Goal: Transaction & Acquisition: Book appointment/travel/reservation

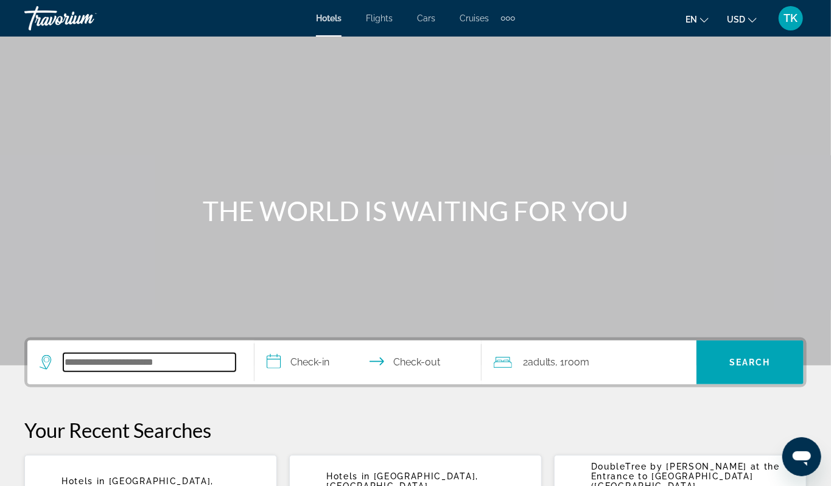
click at [79, 371] on input "Search hotel destination" at bounding box center [149, 362] width 172 height 18
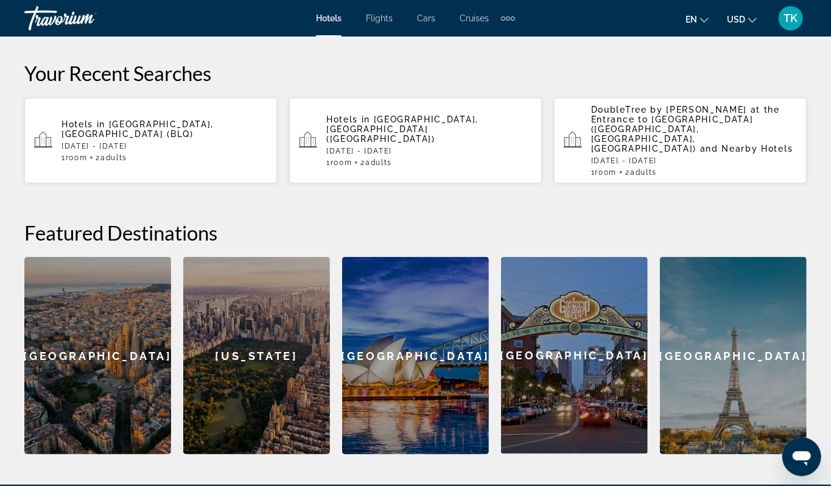
type input "***"
click at [203, 139] on span "[GEOGRAPHIC_DATA], [GEOGRAPHIC_DATA] (BLQ)" at bounding box center [137, 128] width 152 height 19
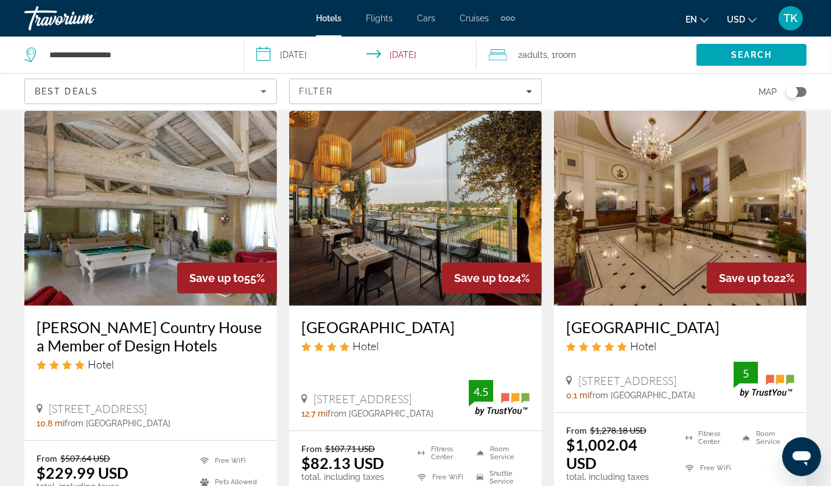
scroll to position [38, 0]
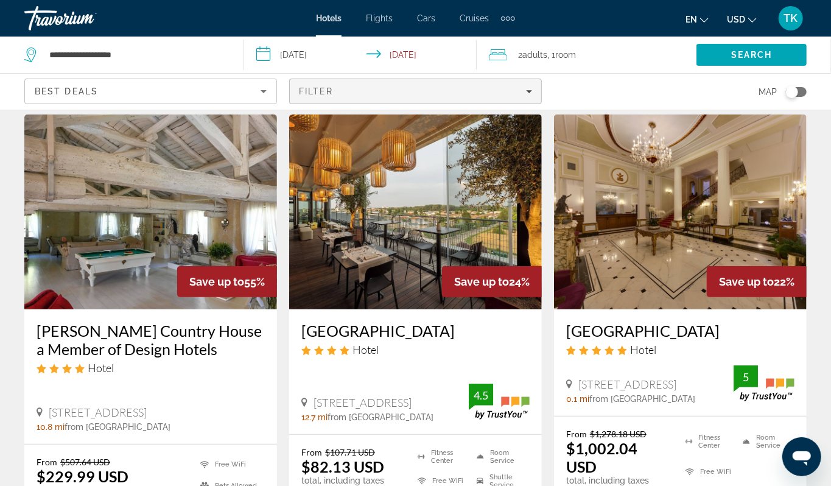
click at [526, 94] on icon "Filters" at bounding box center [529, 91] width 6 height 6
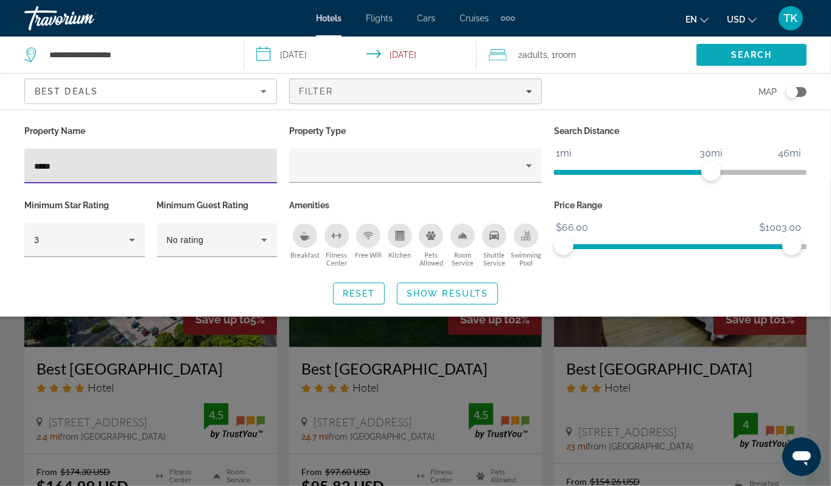
type input "****"
click at [761, 60] on span "Search" at bounding box center [751, 55] width 41 height 10
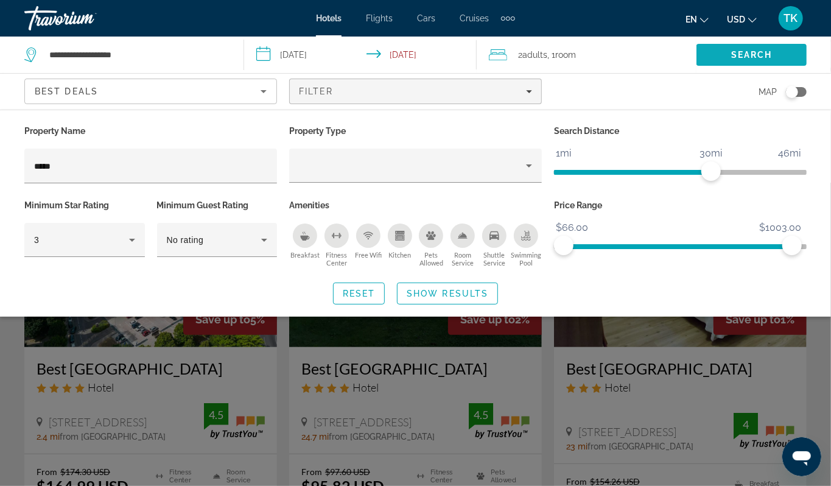
click at [734, 60] on span "Search" at bounding box center [751, 55] width 41 height 10
click at [466, 298] on span "Show Results" at bounding box center [448, 293] width 82 height 10
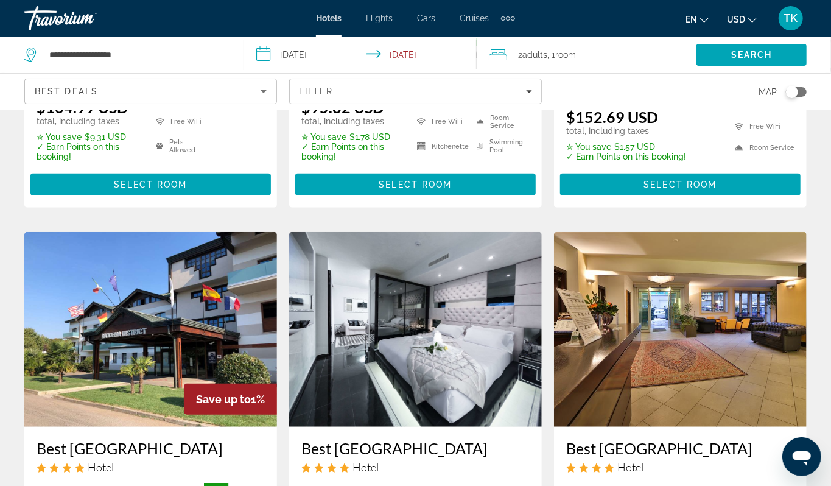
scroll to position [376, 0]
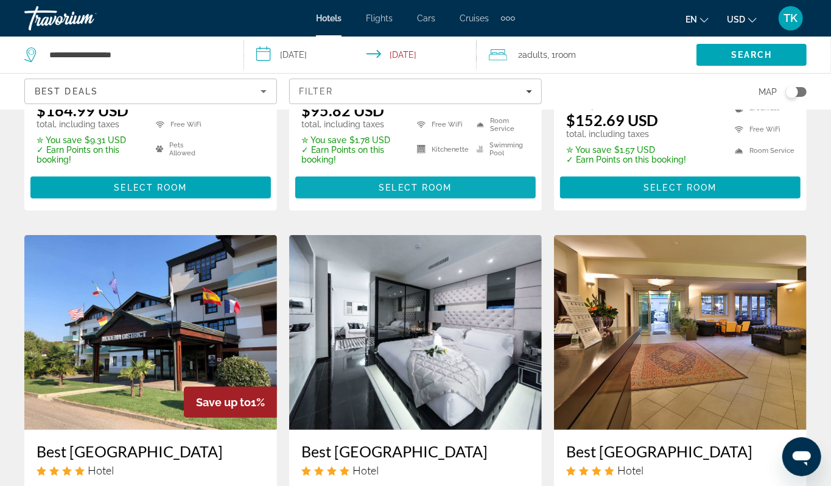
click at [429, 192] on span "Select Room" at bounding box center [415, 188] width 73 height 10
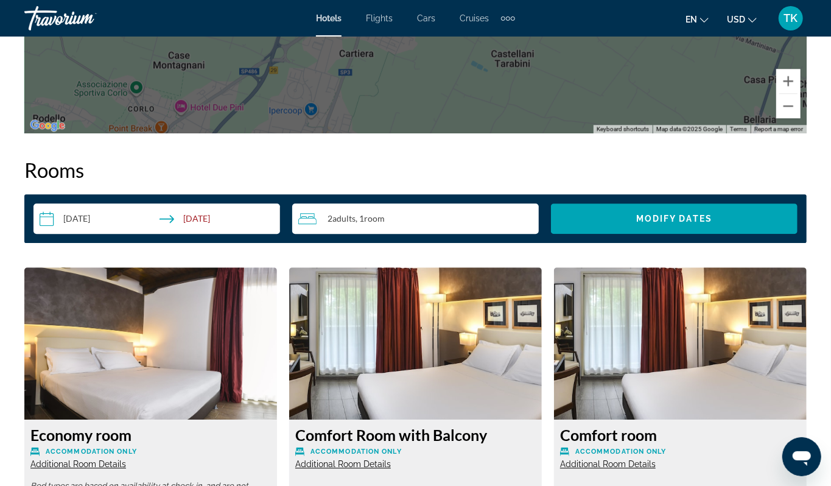
scroll to position [1671, 0]
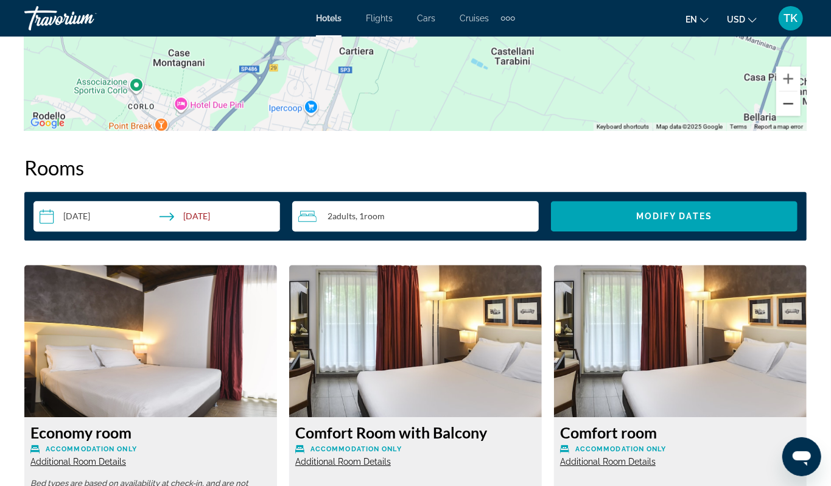
click at [778, 116] on button "Zoom out" at bounding box center [788, 103] width 24 height 24
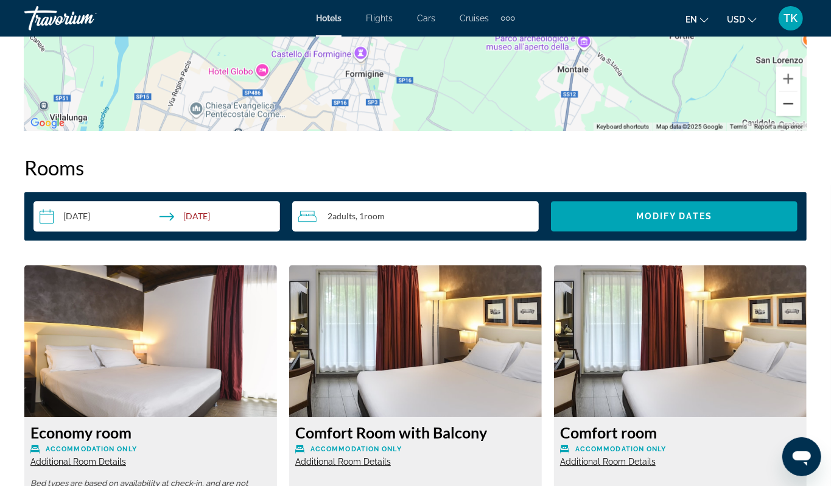
click at [778, 116] on button "Zoom out" at bounding box center [788, 103] width 24 height 24
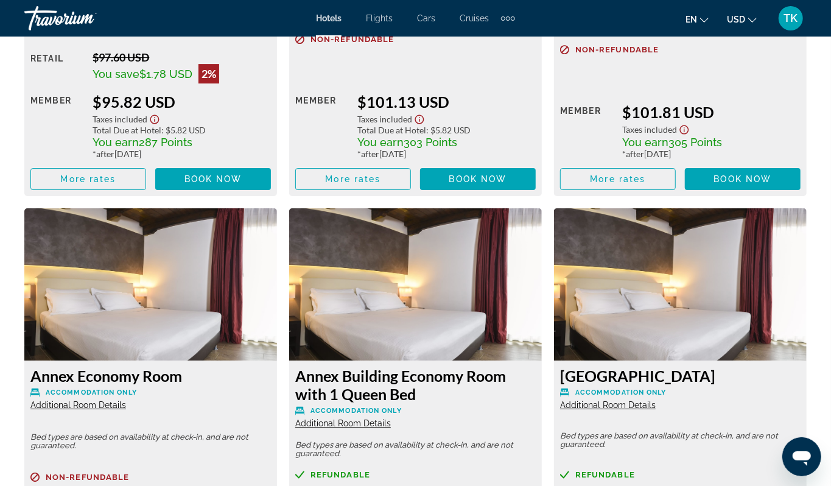
scroll to position [2156, 0]
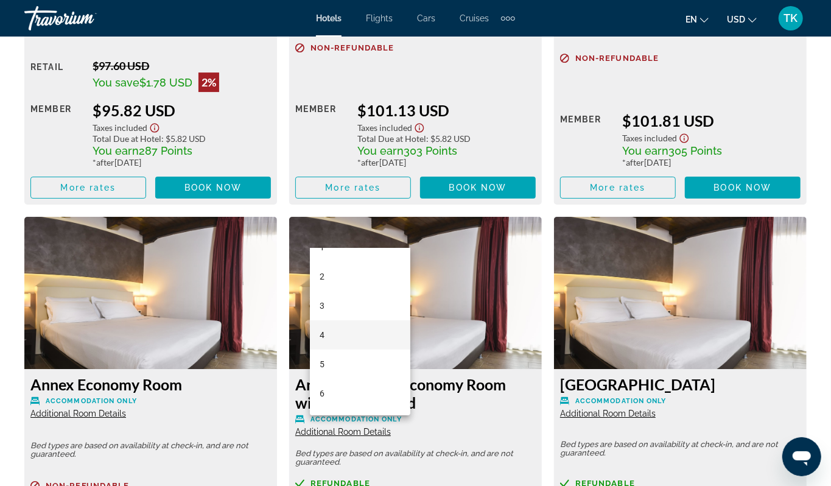
scroll to position [54, 0]
click at [373, 388] on mat-option "6" at bounding box center [360, 388] width 100 height 29
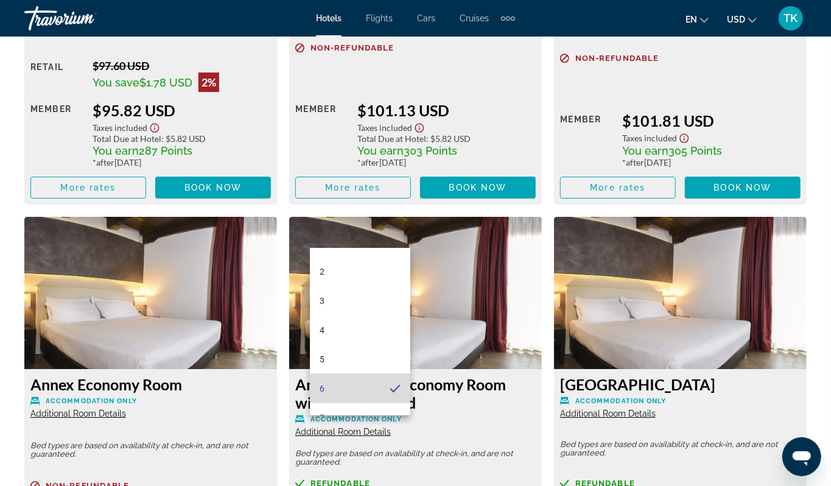
scroll to position [54, 0]
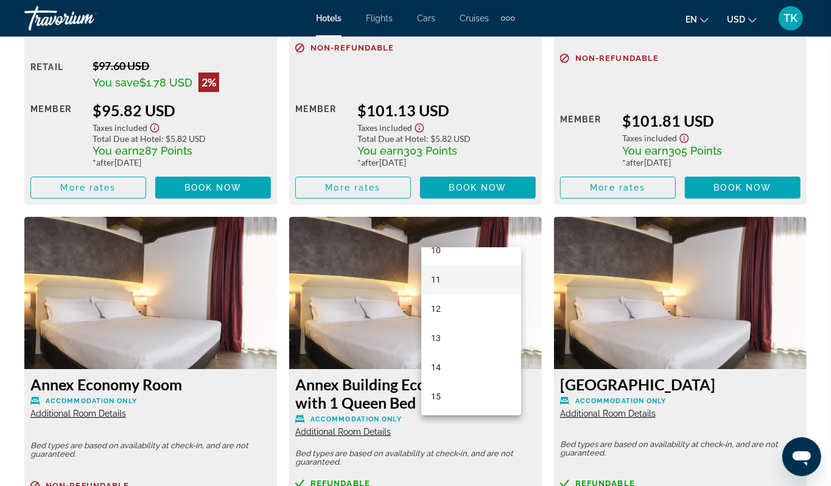
scroll to position [310, 0]
click at [444, 397] on mat-option "15" at bounding box center [471, 395] width 100 height 29
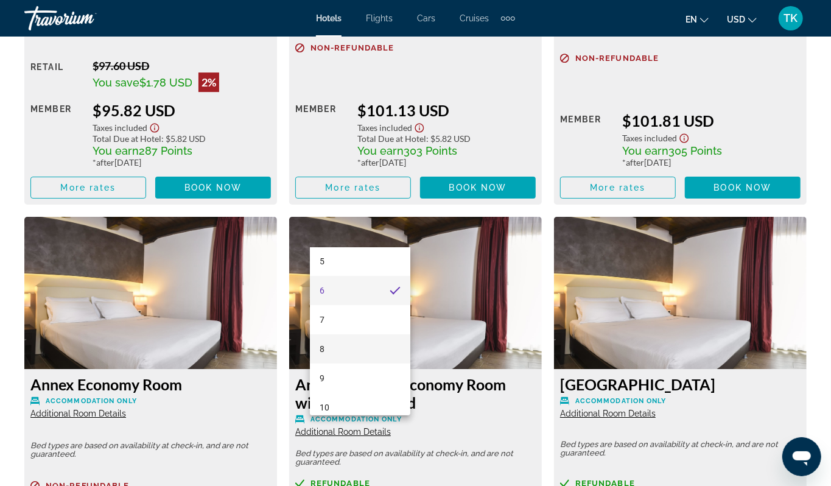
scroll to position [250, 0]
click at [339, 362] on mat-option "12" at bounding box center [360, 368] width 100 height 29
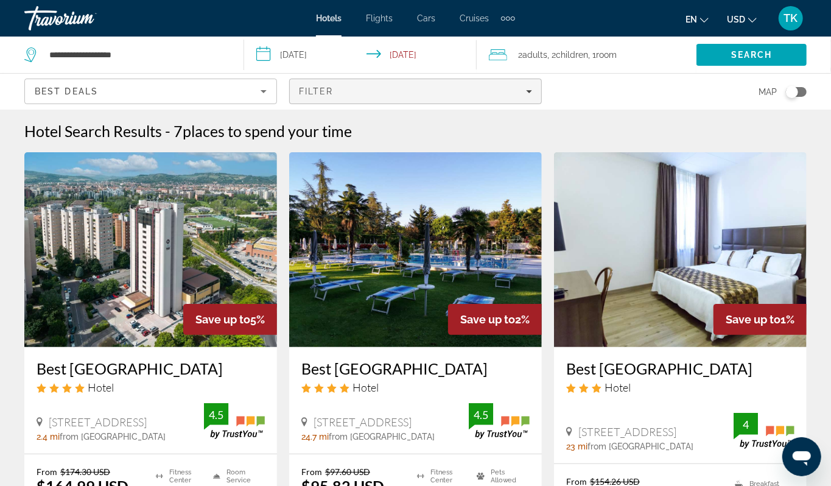
click at [526, 94] on icon "Filters" at bounding box center [529, 91] width 6 height 6
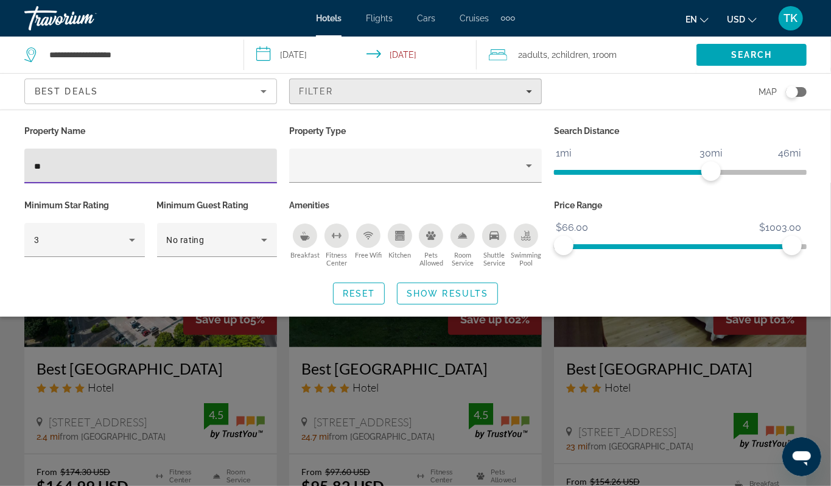
type input "*"
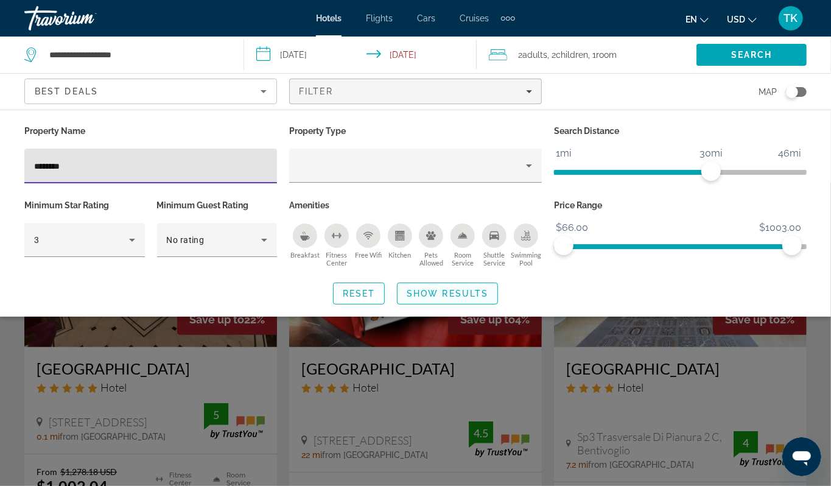
type input "********"
click at [453, 298] on span "Show Results" at bounding box center [448, 293] width 82 height 10
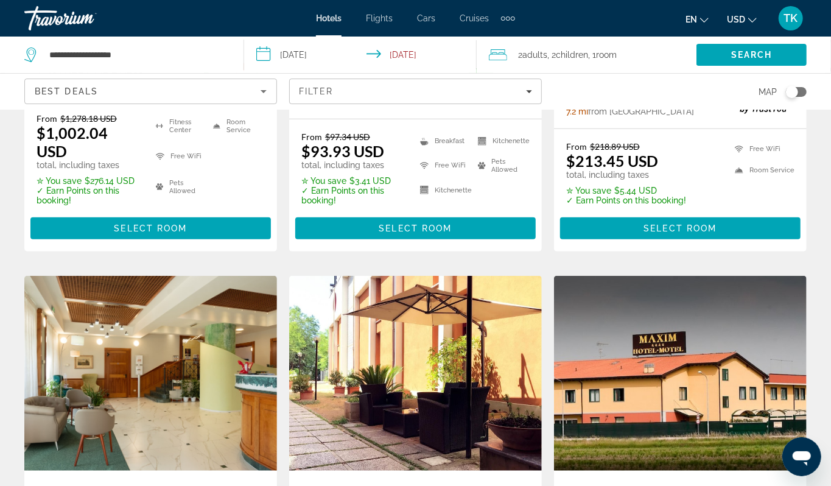
scroll to position [353, 0]
click at [400, 233] on span "Select Room" at bounding box center [415, 228] width 73 height 10
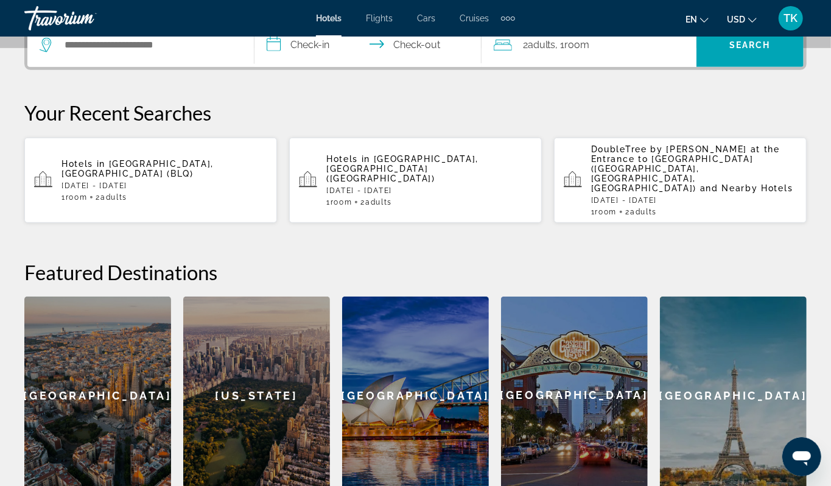
scroll to position [320, 0]
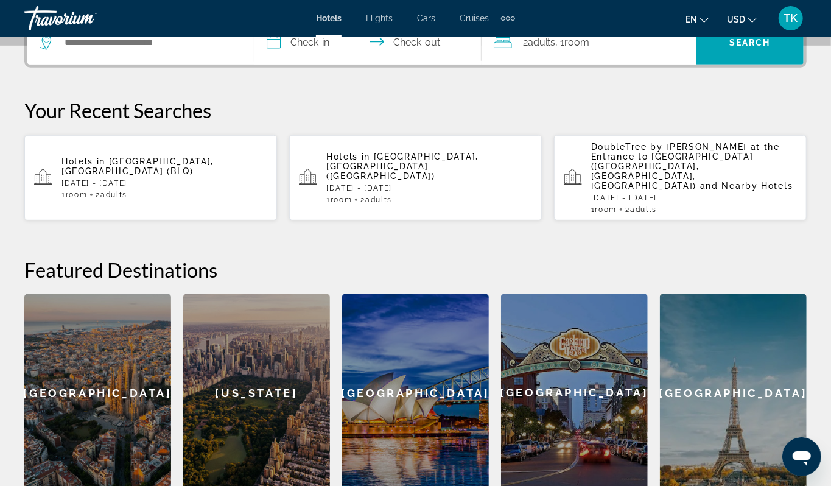
click at [105, 166] on span "Hotels in" at bounding box center [83, 161] width 44 height 10
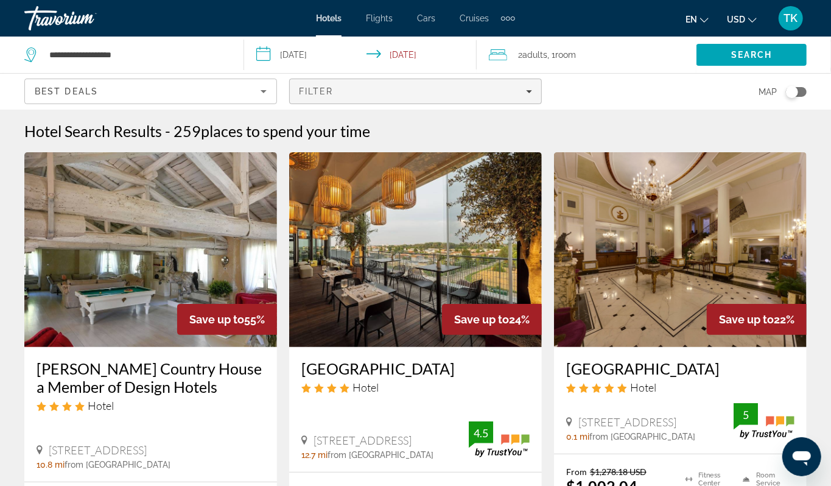
click at [524, 96] on div "Filter" at bounding box center [415, 91] width 233 height 10
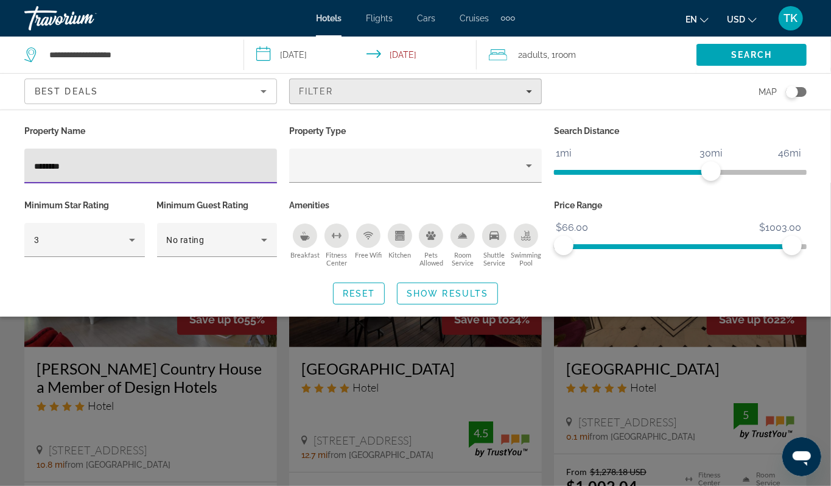
type input "*********"
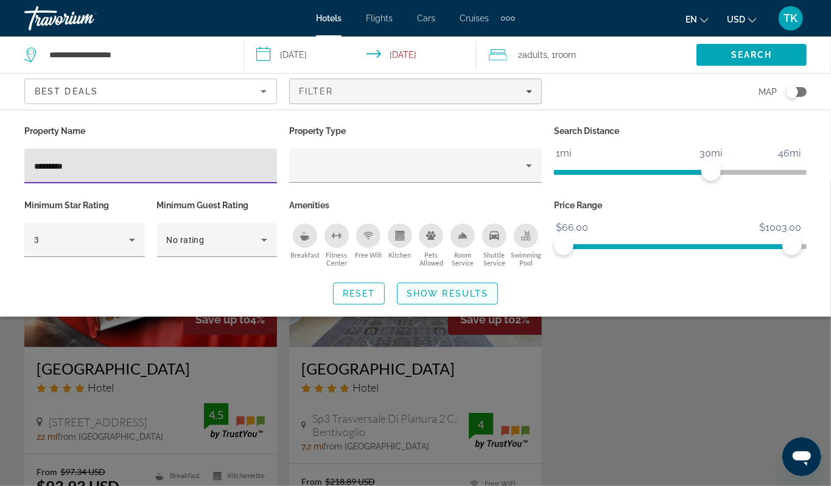
click at [441, 298] on span "Show Results" at bounding box center [448, 293] width 82 height 10
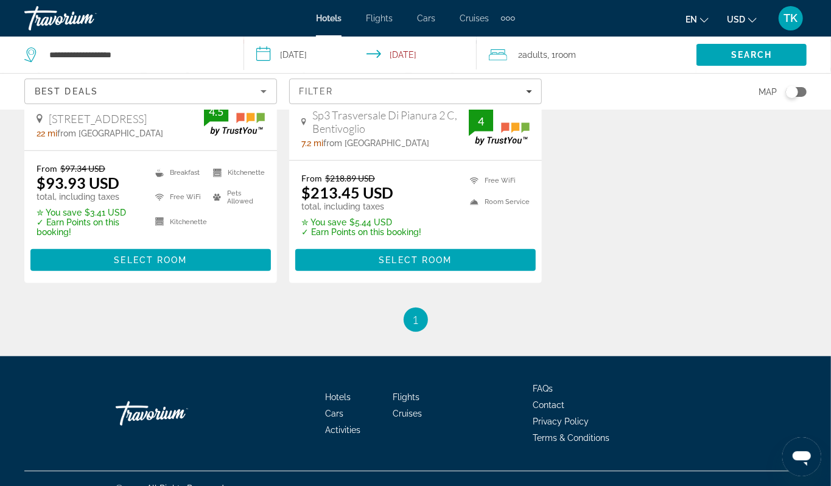
scroll to position [305, 0]
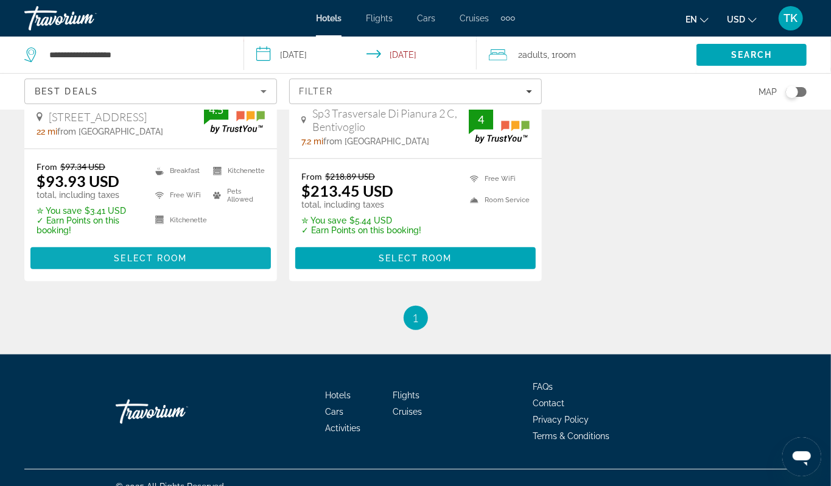
click at [213, 273] on span "Main content" at bounding box center [150, 257] width 240 height 29
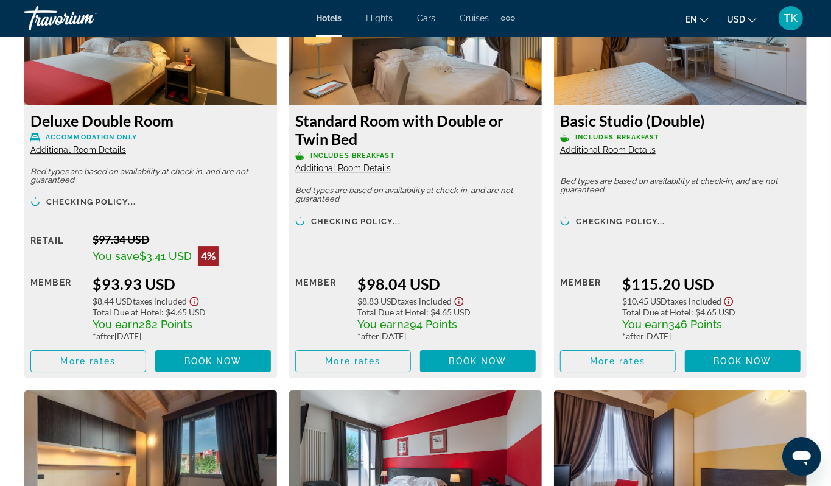
scroll to position [1997, 0]
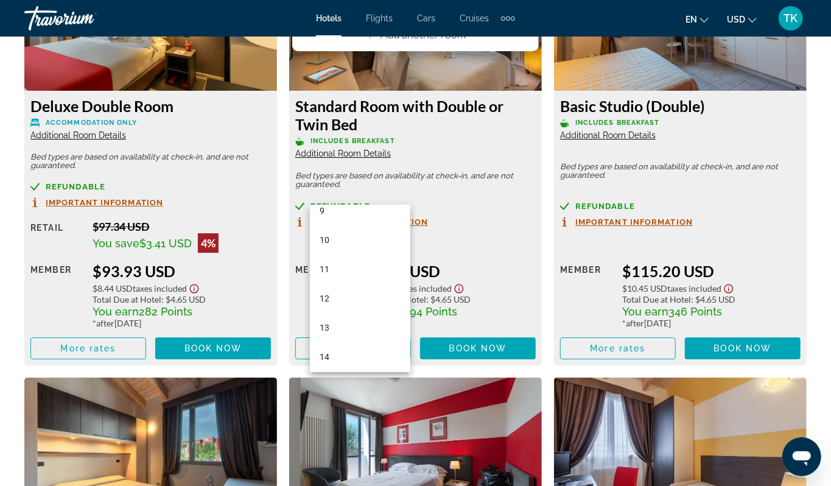
scroll to position [295, 0]
click at [372, 272] on mat-option "12" at bounding box center [360, 279] width 100 height 29
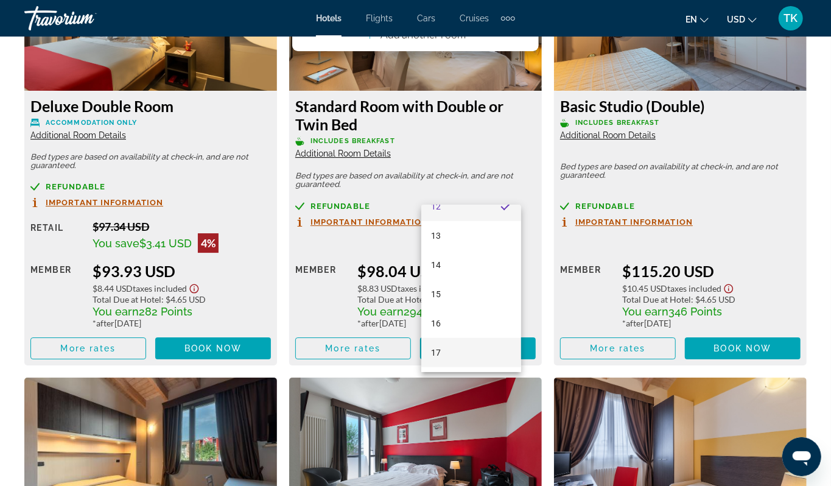
scroll to position [368, 0]
click at [483, 286] on mat-option "15" at bounding box center [471, 293] width 100 height 29
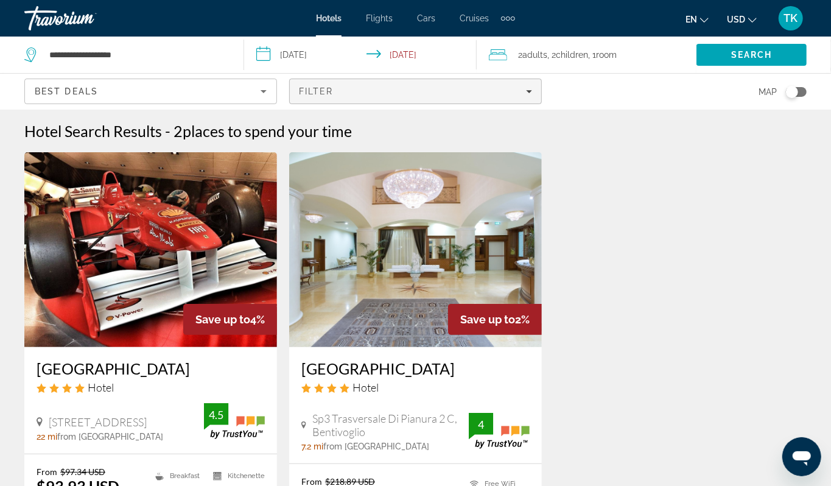
click at [526, 94] on icon "Filters" at bounding box center [529, 91] width 6 height 6
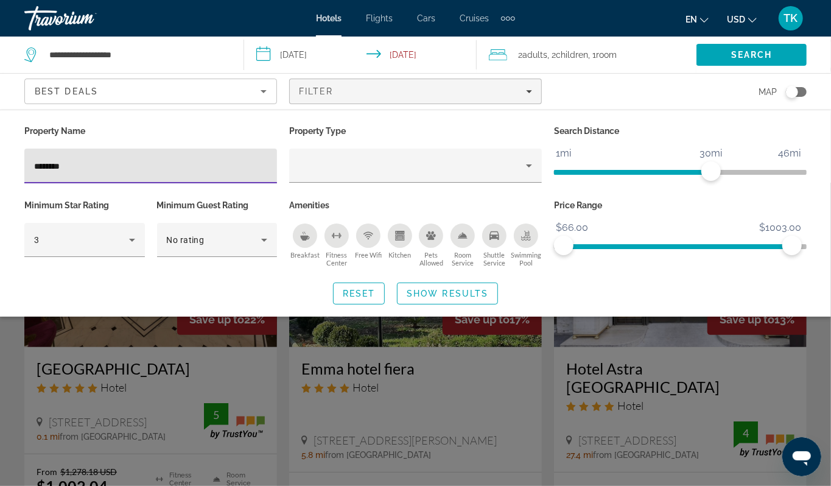
type input "*********"
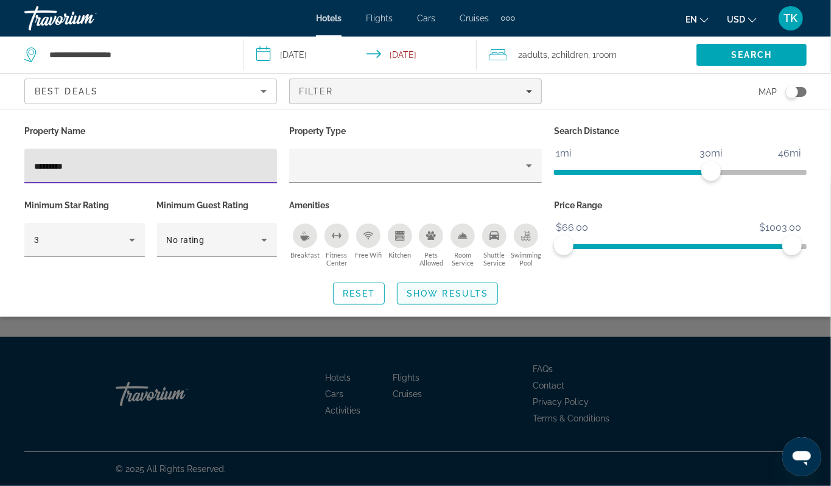
click at [436, 298] on span "Show Results" at bounding box center [448, 293] width 82 height 10
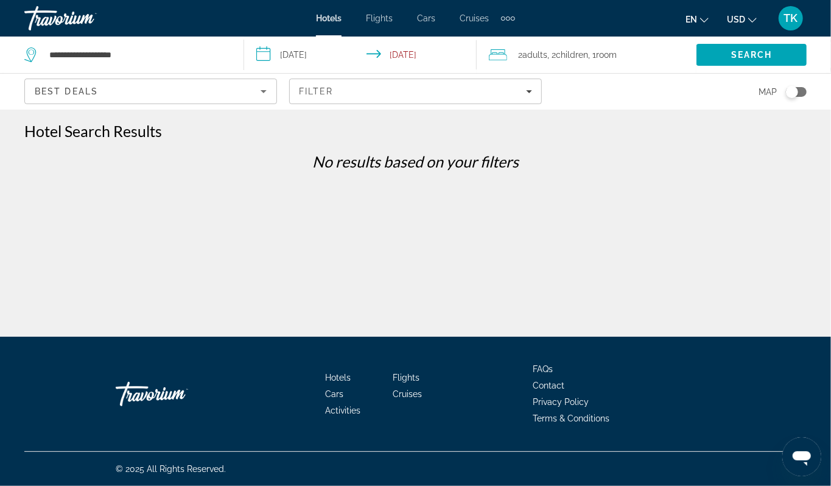
click at [149, 99] on div "Best Deals" at bounding box center [148, 91] width 226 height 15
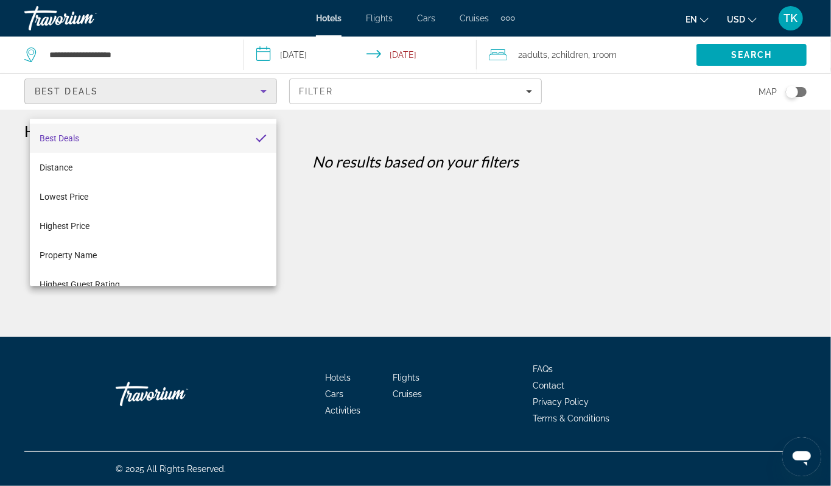
click at [741, 66] on div at bounding box center [415, 243] width 831 height 486
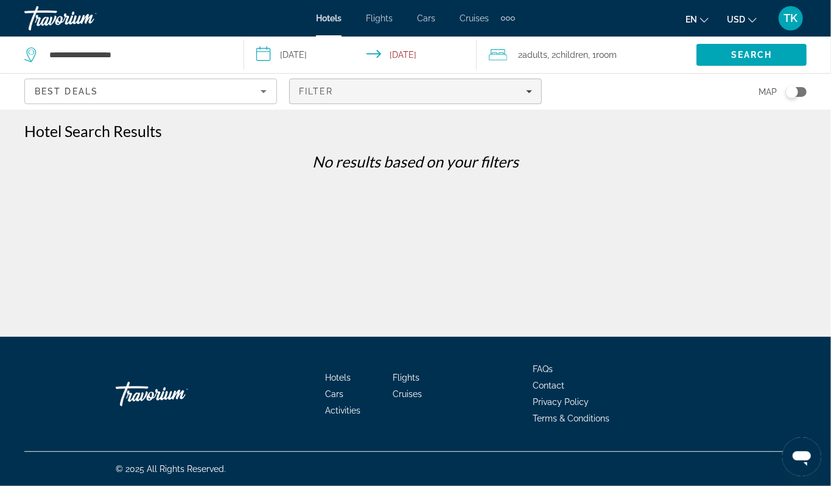
click at [526, 94] on icon "Filters" at bounding box center [529, 91] width 6 height 6
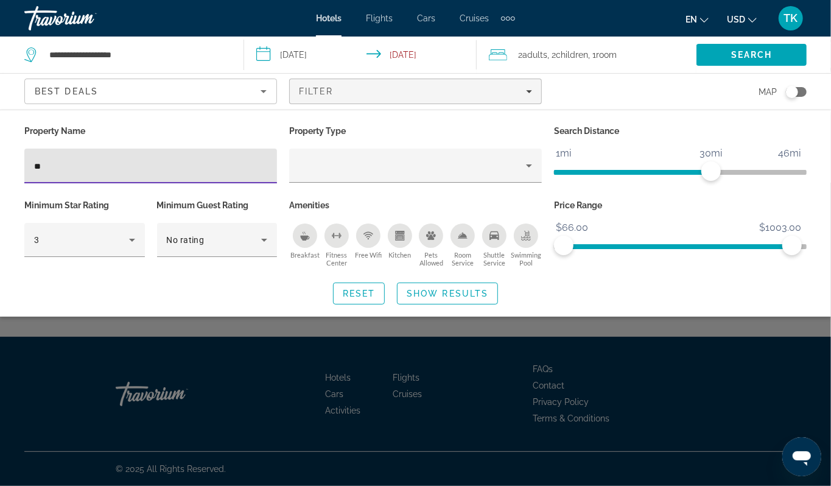
type input "*"
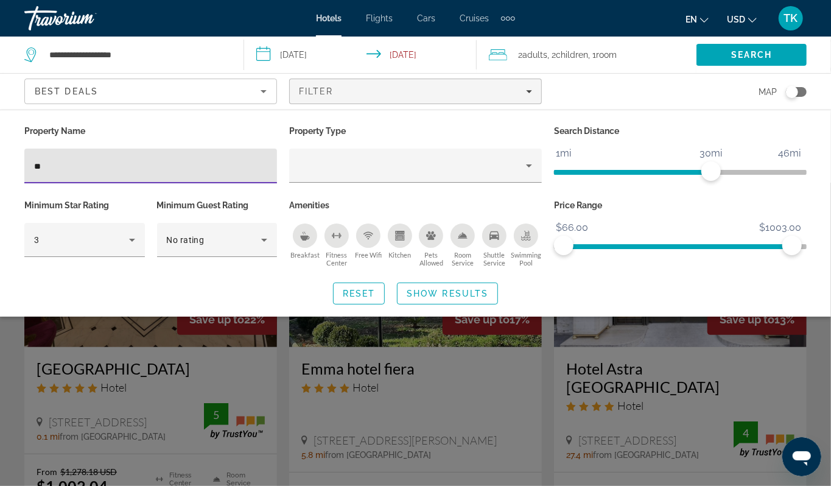
type input "*"
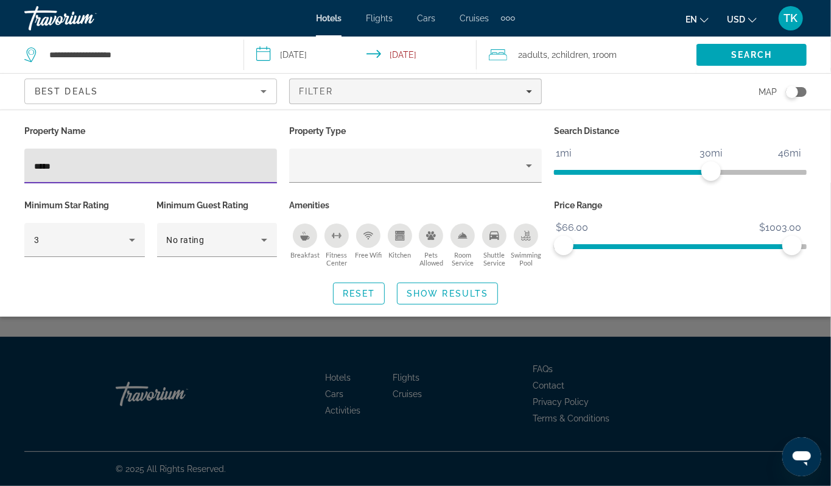
type input "*****"
click at [577, 392] on div "Search widget" at bounding box center [415, 334] width 831 height 303
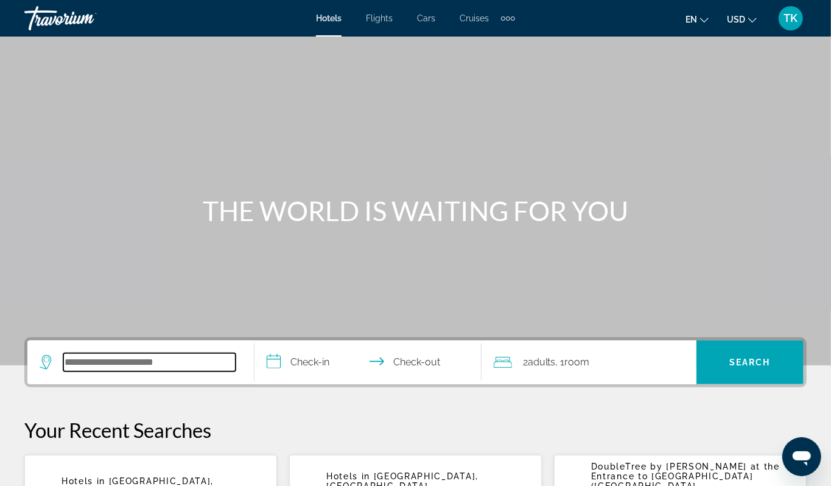
click at [171, 371] on input "Search hotel destination" at bounding box center [149, 362] width 172 height 18
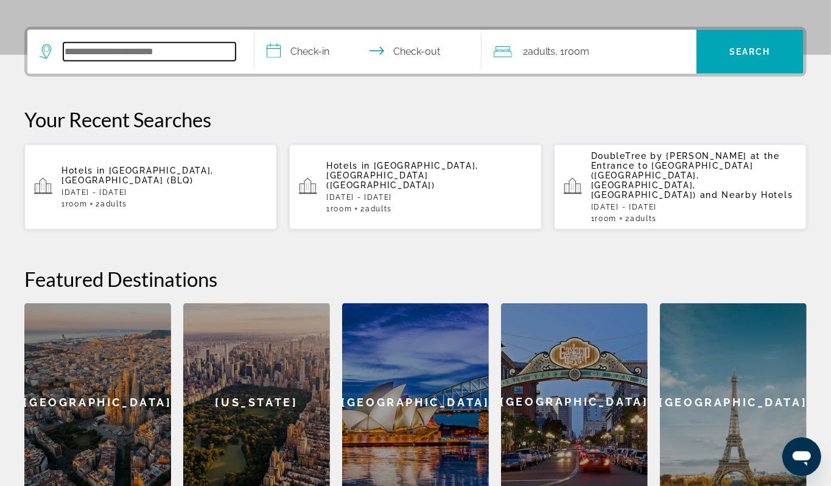
scroll to position [357, 0]
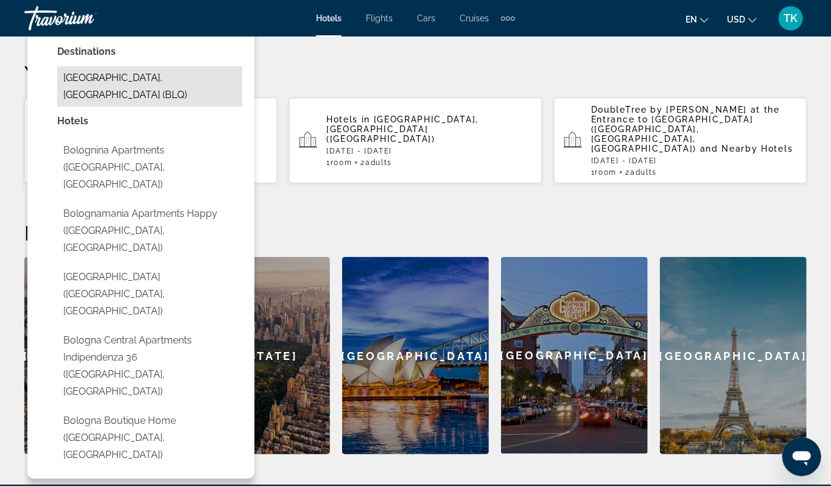
click at [156, 107] on button "[GEOGRAPHIC_DATA], [GEOGRAPHIC_DATA] (BLQ)" at bounding box center [149, 86] width 185 height 40
type input "**********"
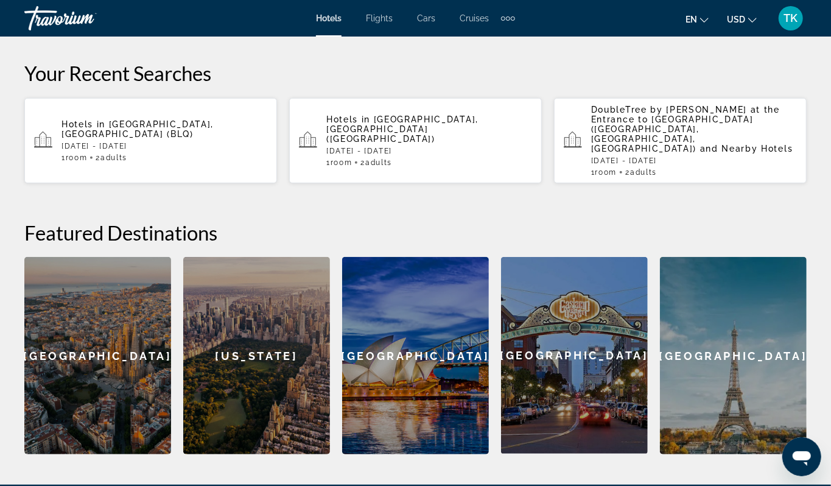
click at [322, 31] on input "**********" at bounding box center [370, 7] width 232 height 47
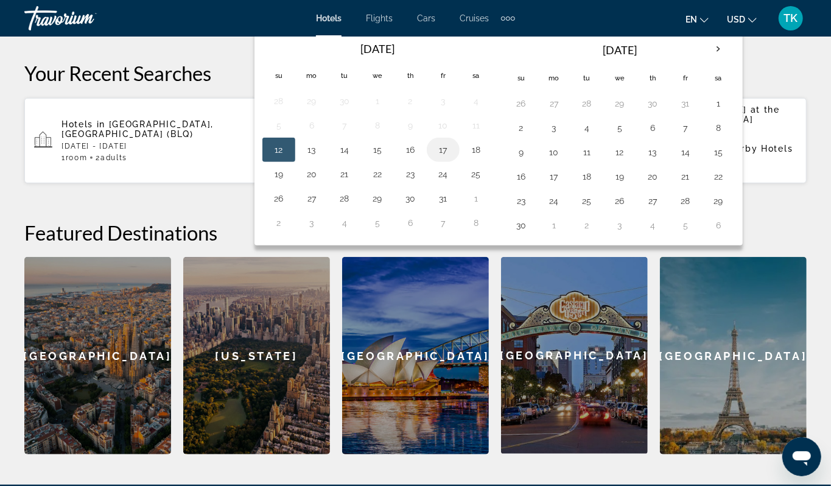
click at [453, 158] on button "17" at bounding box center [442, 149] width 19 height 17
click at [486, 158] on button "18" at bounding box center [475, 149] width 19 height 17
type input "**********"
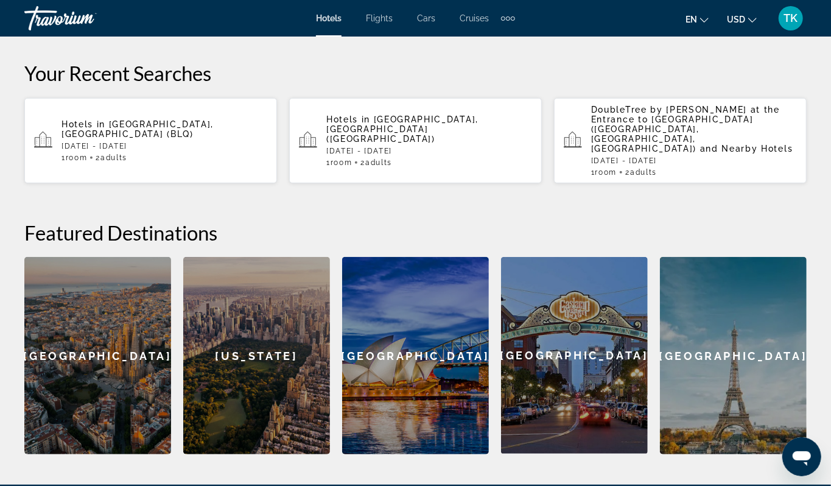
click at [613, 14] on div "2 Adult Adults , 1 Room rooms" at bounding box center [595, 5] width 203 height 17
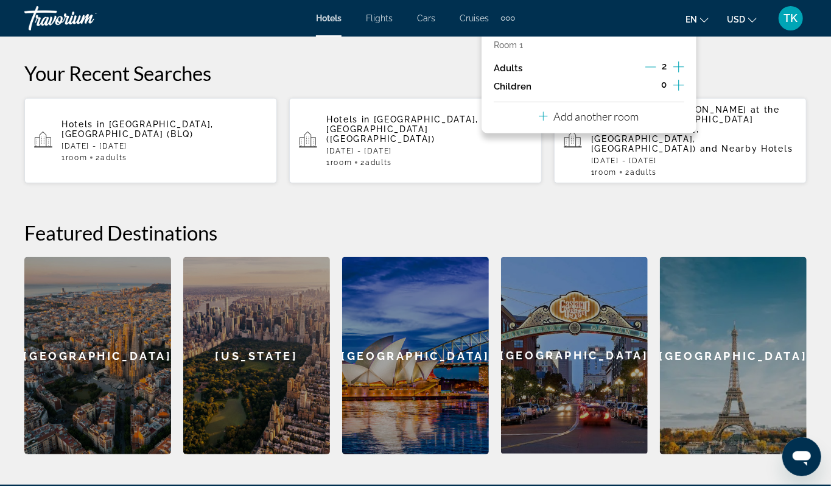
click at [673, 91] on icon "Increment children" at bounding box center [678, 85] width 11 height 11
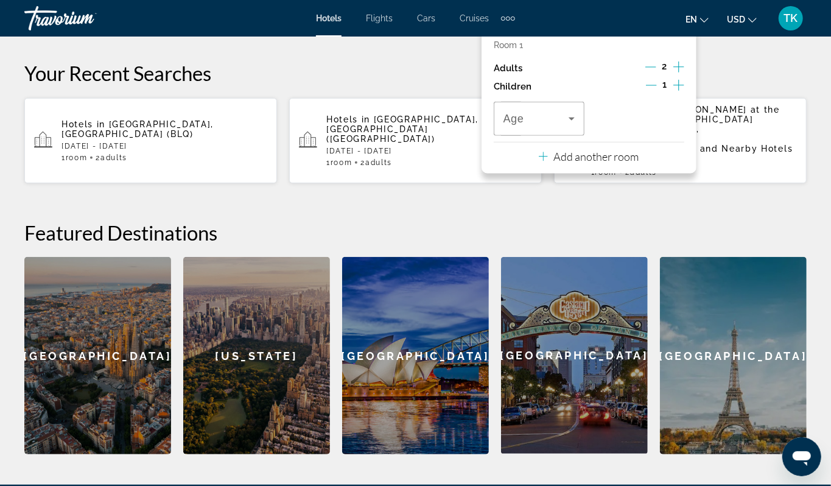
click at [673, 93] on icon "Increment children" at bounding box center [678, 85] width 11 height 15
click at [572, 126] on icon "Travelers: 2 adults, 2 children" at bounding box center [571, 118] width 15 height 15
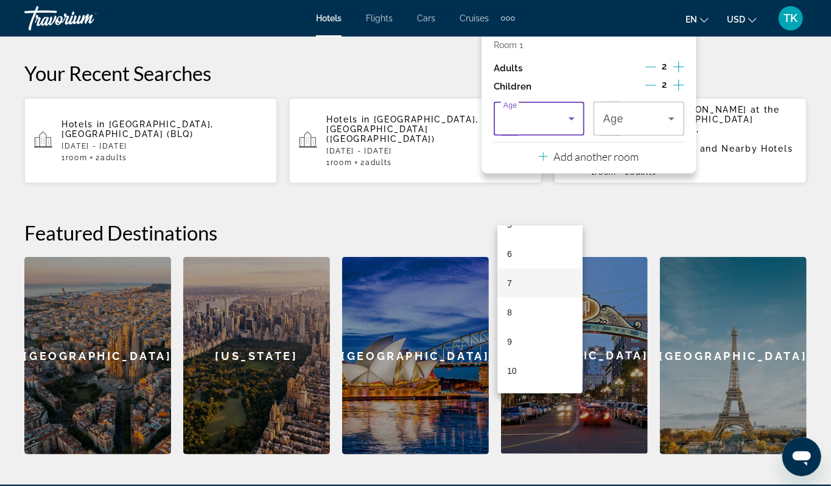
scroll to position [173, 0]
click at [526, 366] on mat-option "10" at bounding box center [539, 364] width 85 height 29
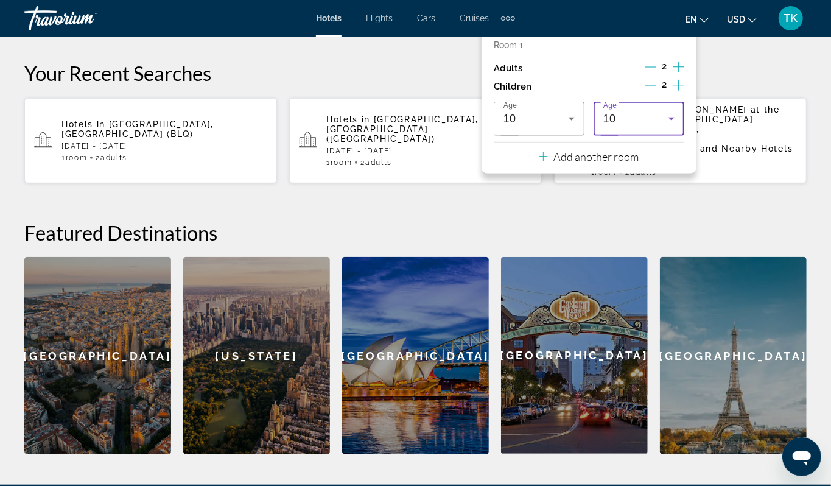
click at [664, 126] on icon "Travelers: 2 adults, 2 children" at bounding box center [671, 118] width 15 height 15
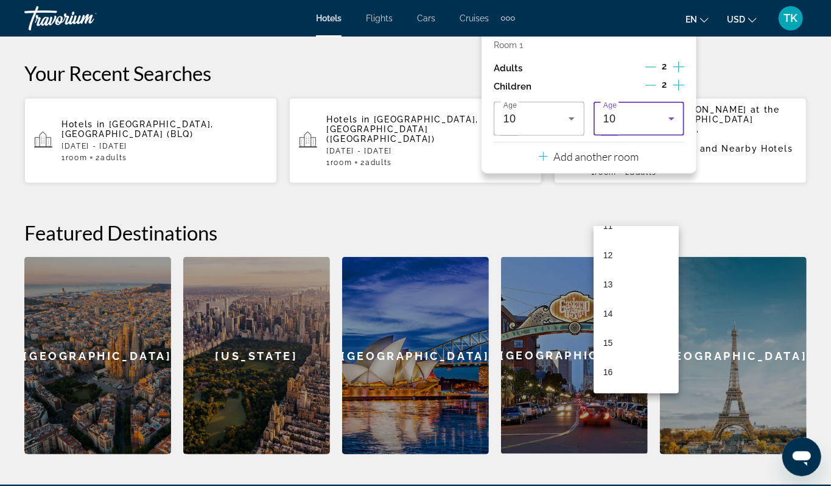
scroll to position [349, 0]
click at [631, 330] on mat-option "15" at bounding box center [635, 334] width 85 height 29
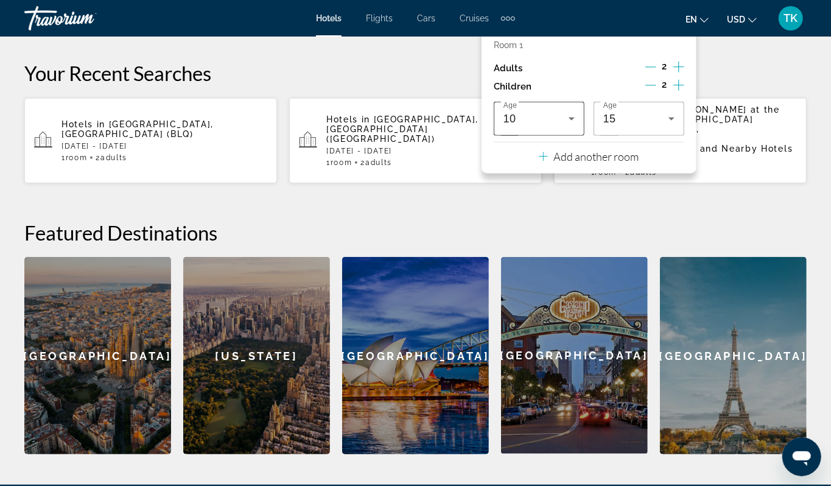
click at [573, 126] on icon "Travelers: 2 adults, 2 children" at bounding box center [571, 118] width 15 height 15
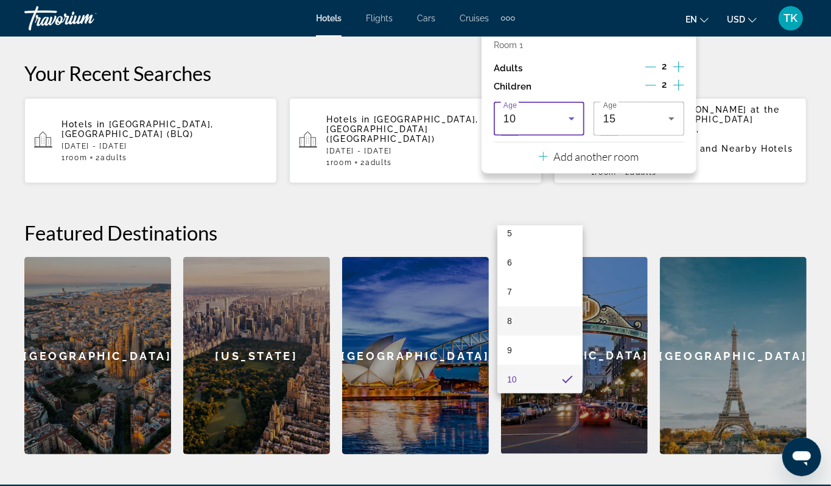
scroll to position [232, 0]
click at [517, 367] on mat-option "12" at bounding box center [539, 363] width 85 height 29
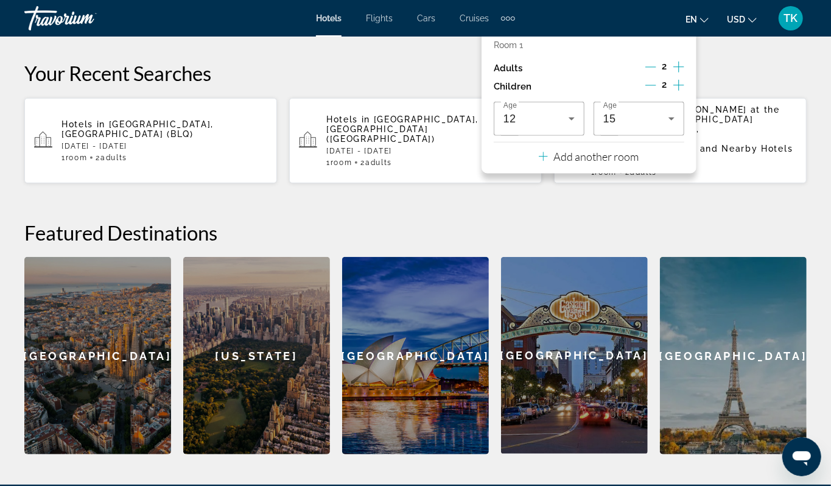
click at [741, 10] on span "Search" at bounding box center [749, 6] width 41 height 10
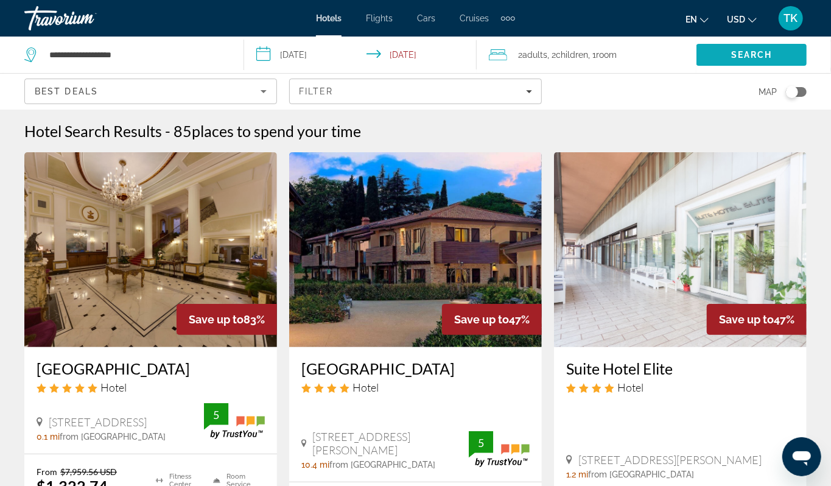
scroll to position [47, 0]
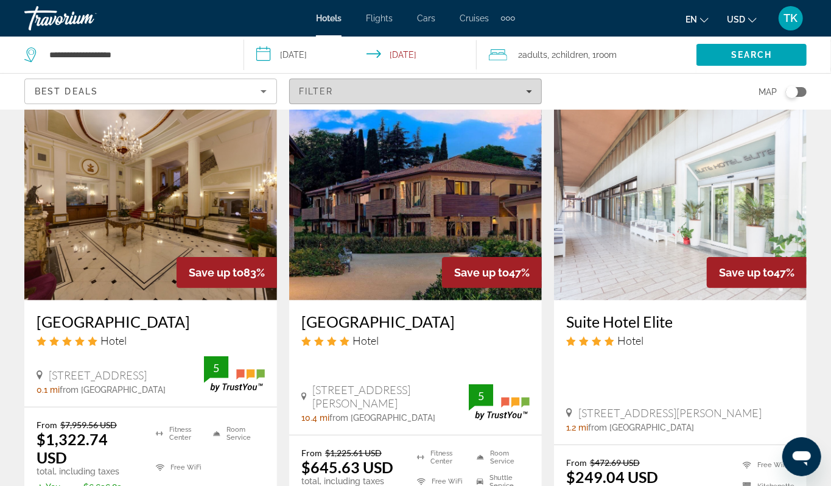
click at [529, 94] on icon "Filters" at bounding box center [529, 91] width 6 height 6
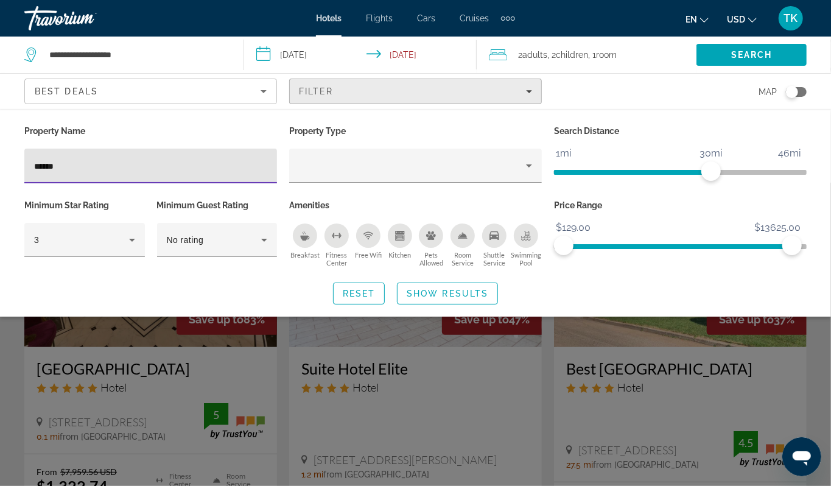
type input "*****"
click at [452, 308] on span "Search widget" at bounding box center [447, 293] width 100 height 29
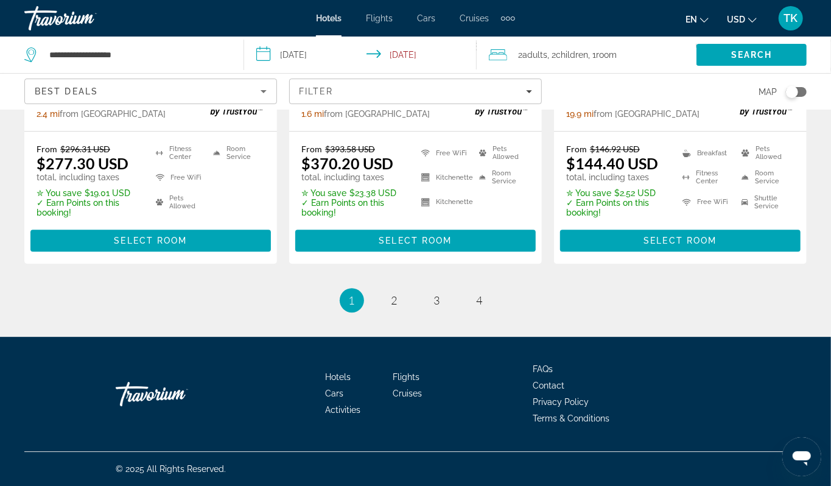
scroll to position [2175, 0]
click at [391, 307] on span "2" at bounding box center [394, 299] width 6 height 13
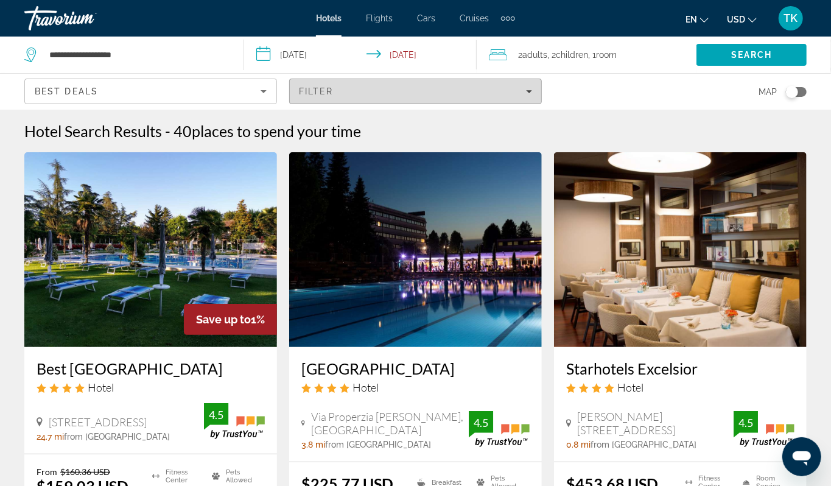
click at [526, 94] on icon "Filters" at bounding box center [529, 91] width 6 height 6
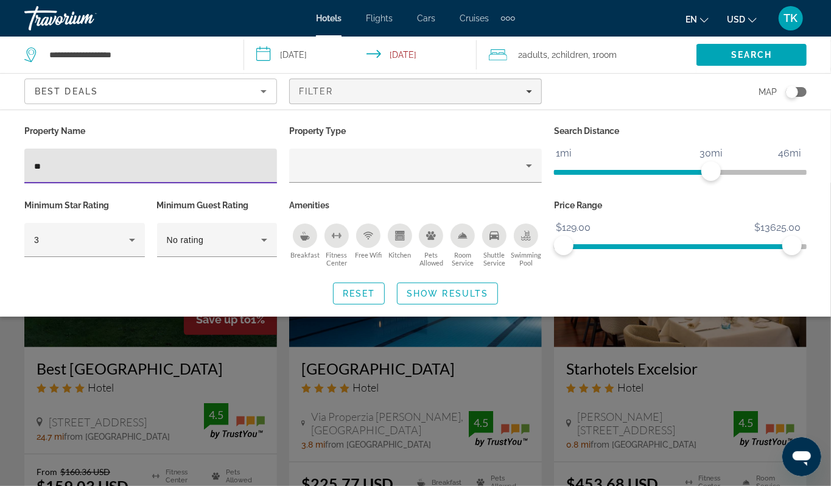
type input "*"
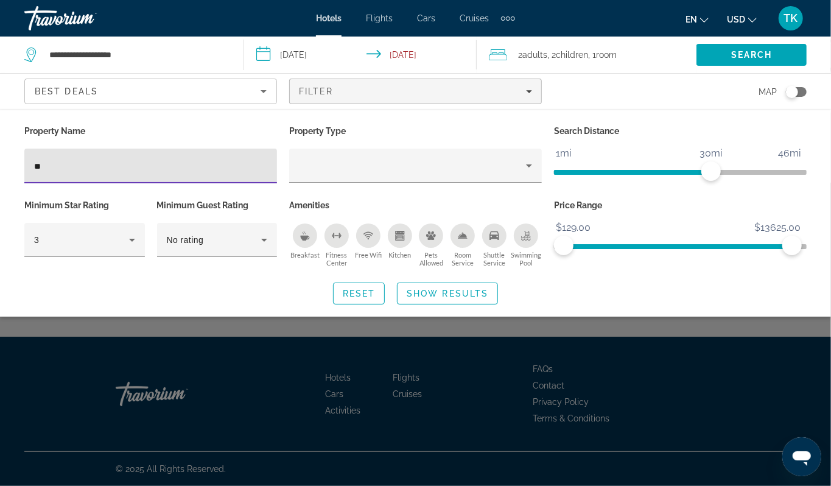
type input "*"
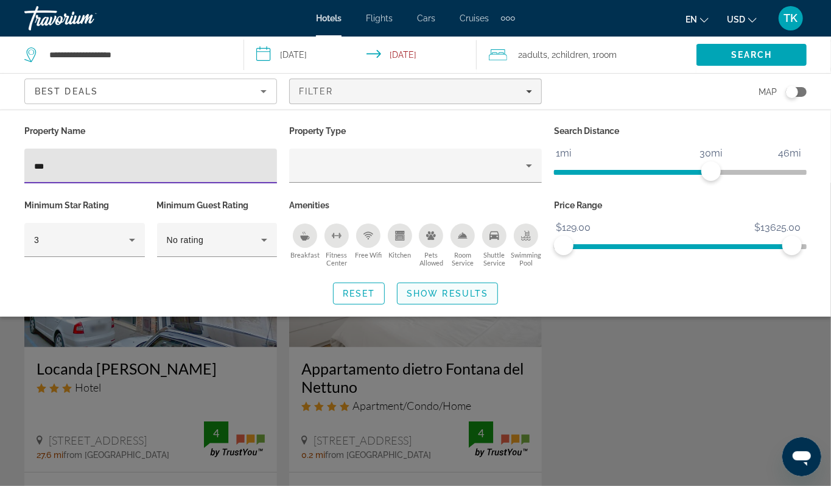
type input "***"
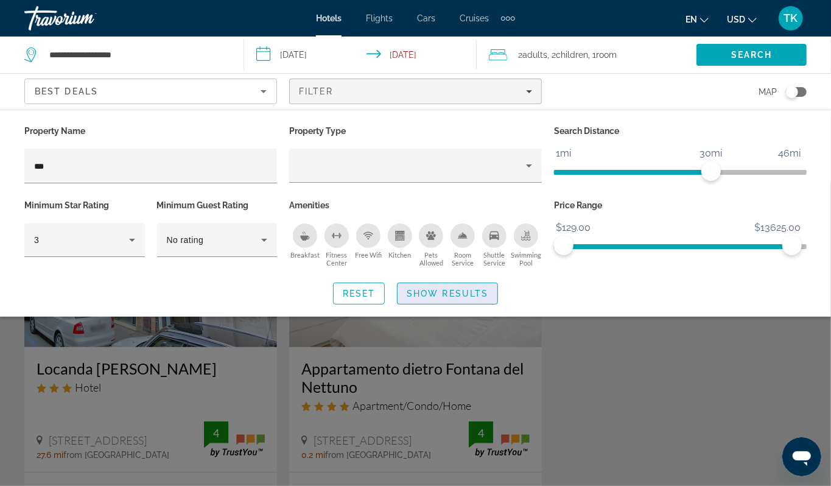
click at [470, 298] on span "Show Results" at bounding box center [448, 293] width 82 height 10
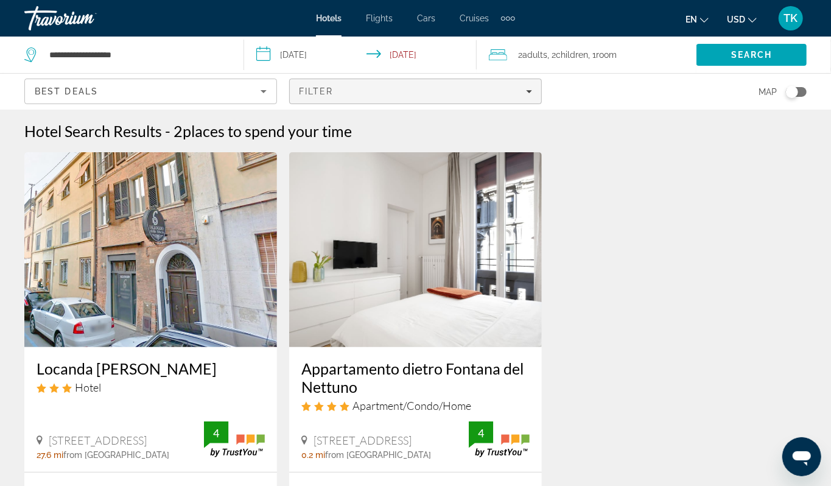
click at [526, 94] on icon "Filters" at bounding box center [529, 91] width 6 height 6
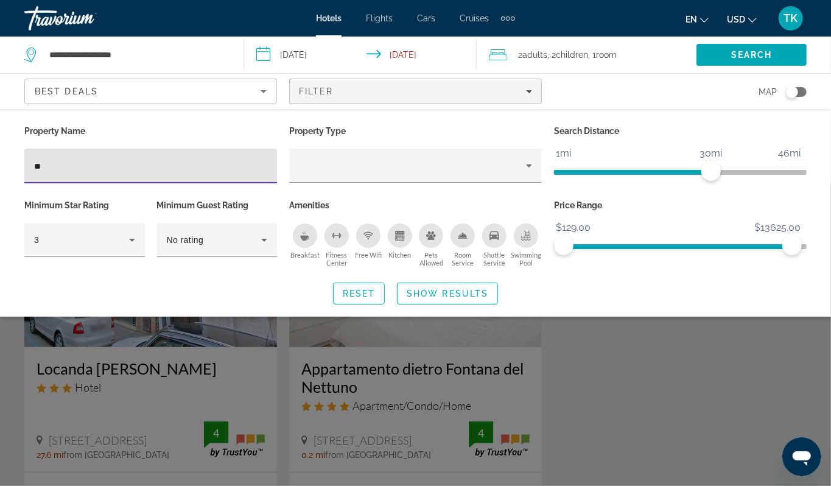
type input "*"
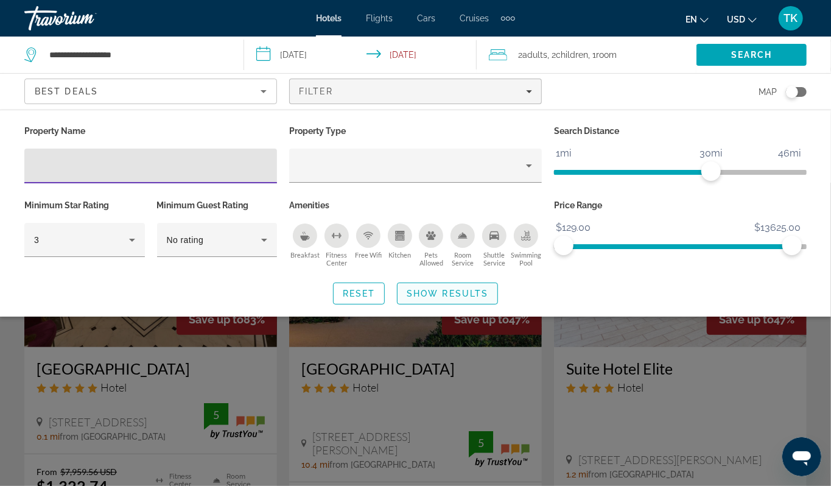
click at [427, 308] on span "Search widget" at bounding box center [447, 293] width 100 height 29
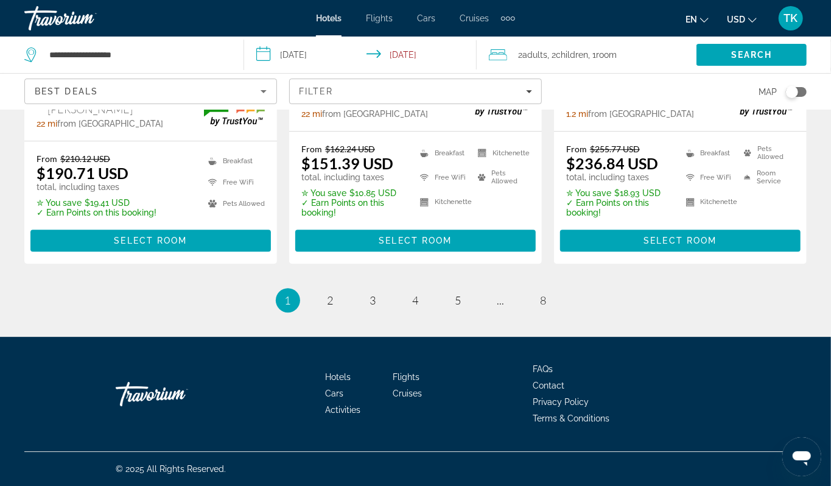
scroll to position [2198, 0]
click at [327, 307] on span "2" at bounding box center [330, 299] width 6 height 13
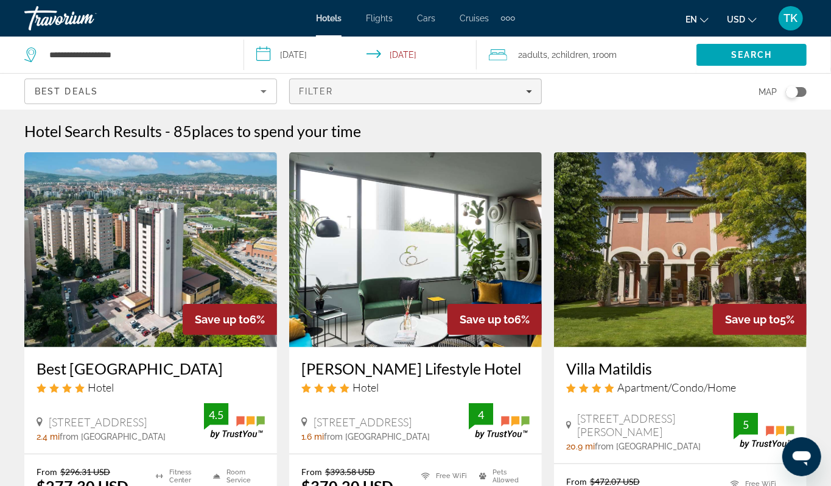
click at [526, 96] on div "Filter" at bounding box center [415, 91] width 233 height 10
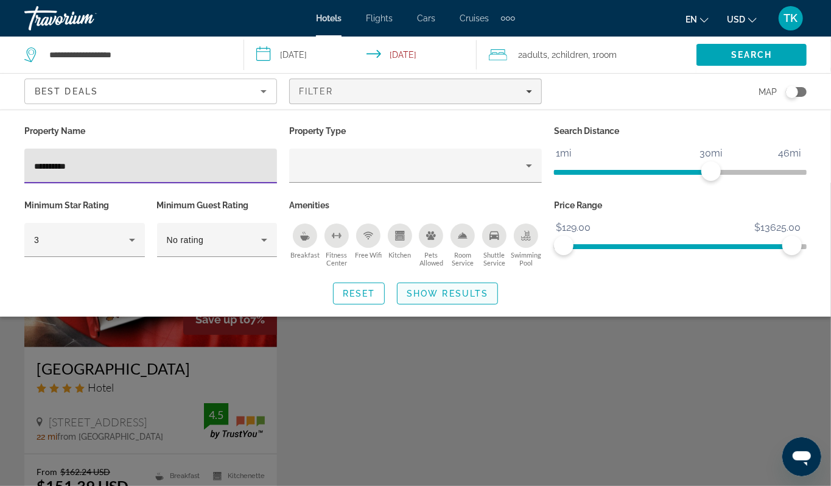
type input "**********"
click at [449, 298] on span "Show Results" at bounding box center [448, 293] width 82 height 10
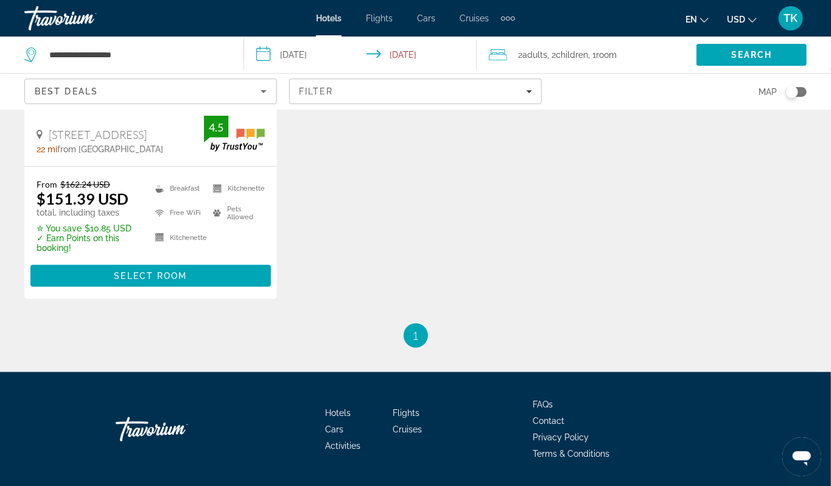
scroll to position [285, 0]
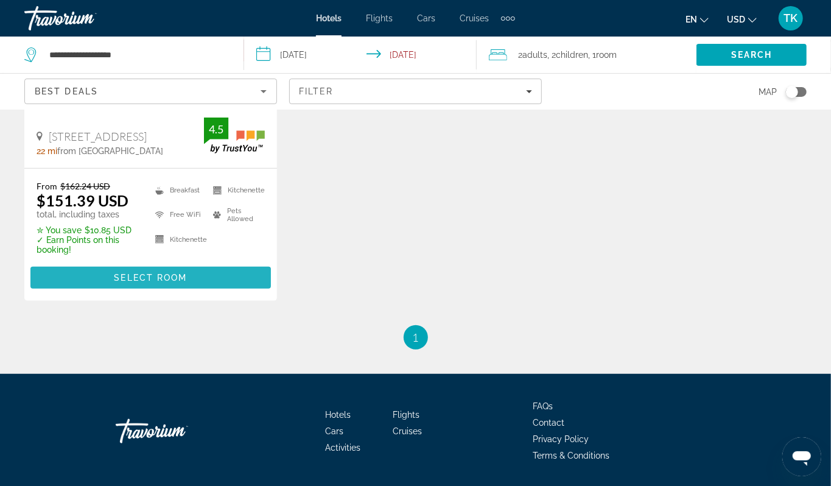
click at [198, 292] on span "Main content" at bounding box center [150, 277] width 240 height 29
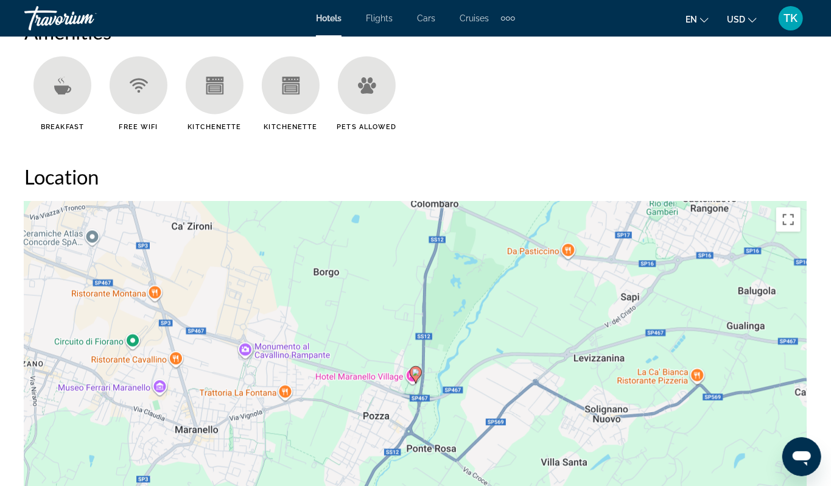
scroll to position [1173, 0]
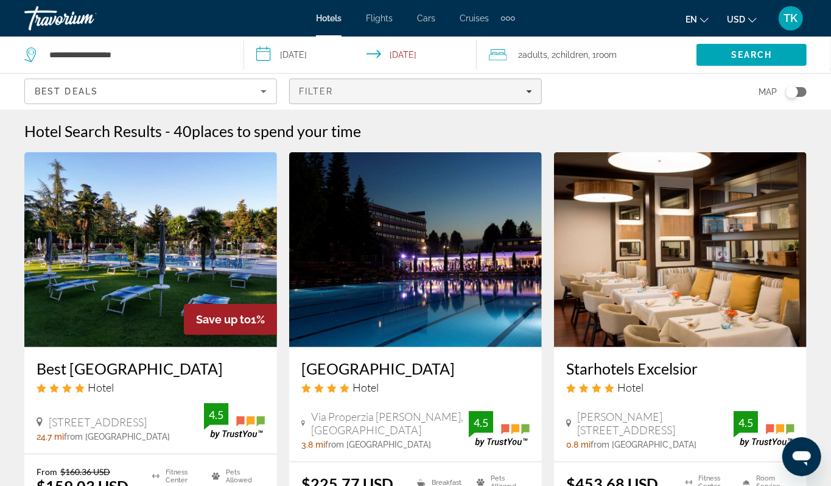
click at [526, 94] on icon "Filters" at bounding box center [529, 91] width 6 height 6
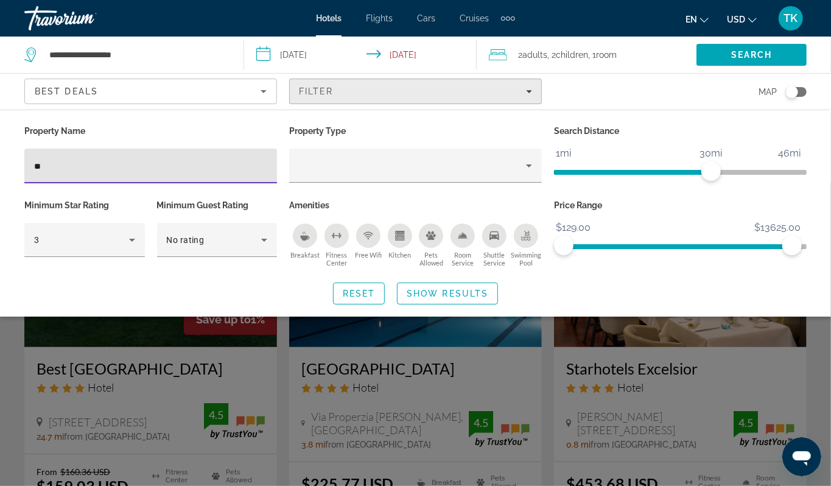
type input "*"
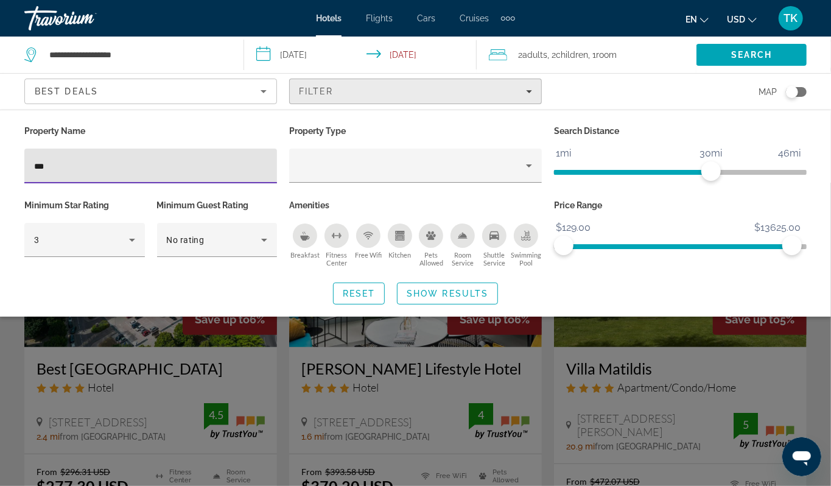
type input "****"
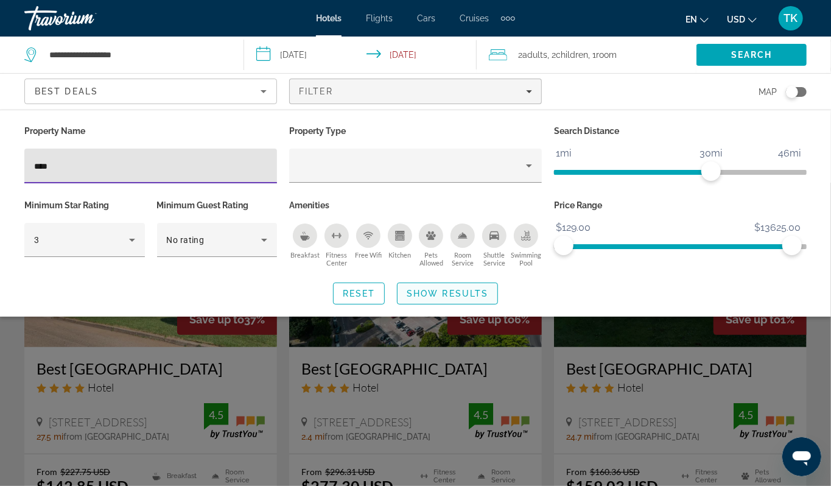
click at [450, 298] on span "Show Results" at bounding box center [448, 293] width 82 height 10
